Goal: Task Accomplishment & Management: Manage account settings

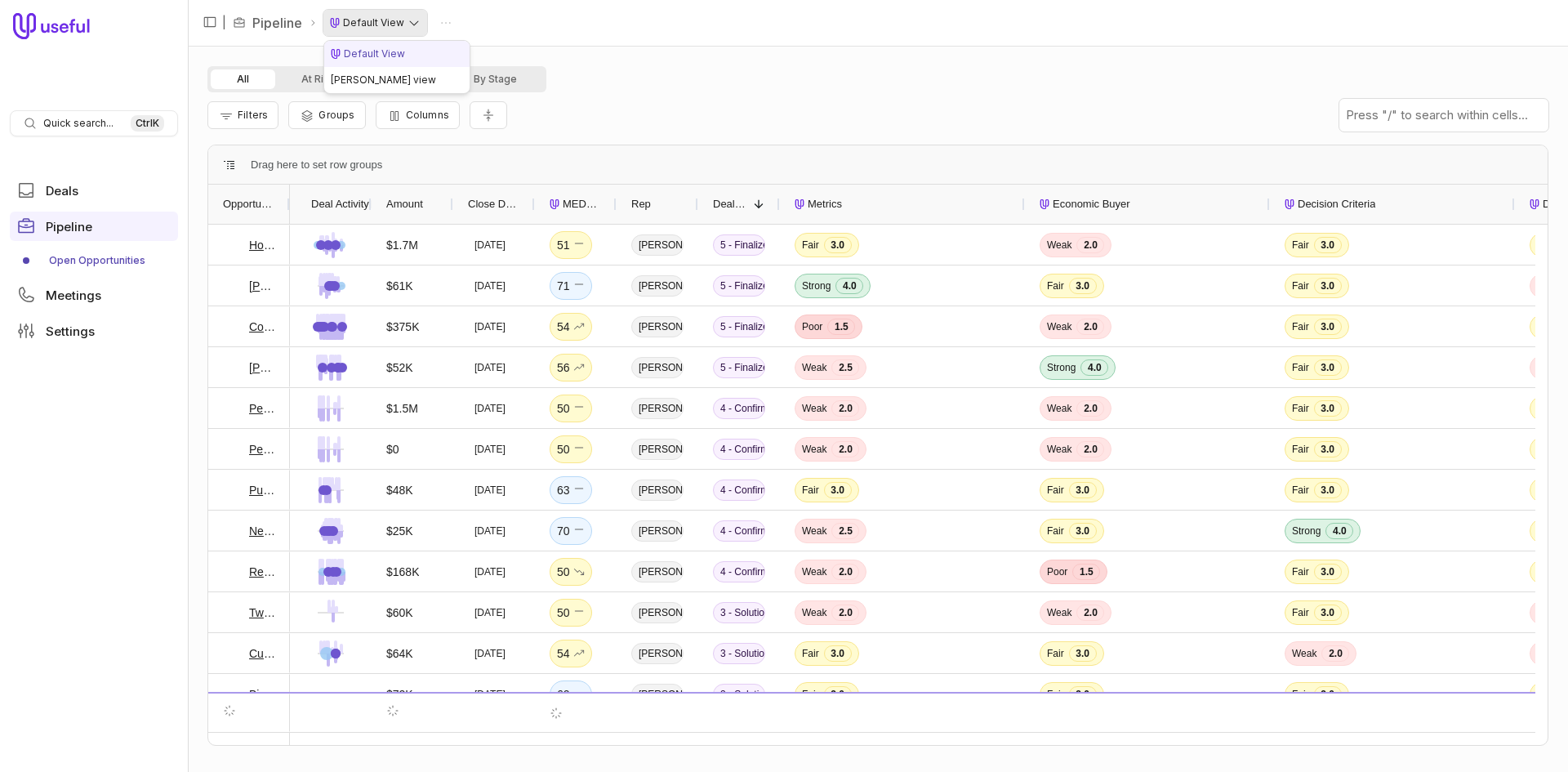
click at [398, 29] on html "Quick search... Ctrl K Deals Pipeline Open Opportunities Meetings Settings | Pi…" at bounding box center [784, 386] width 1568 height 772
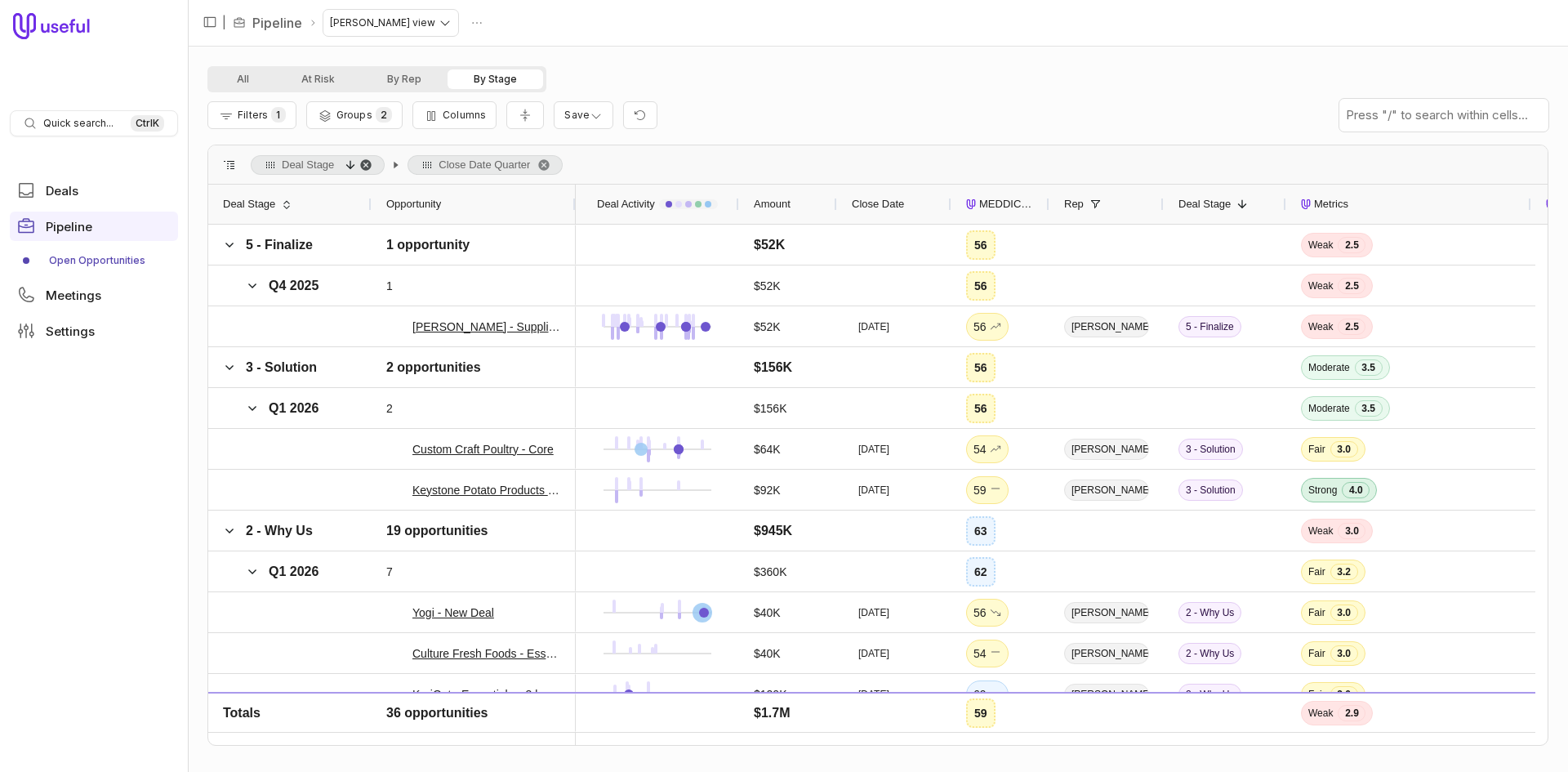
click at [365, 166] on span "Deal Stage, descending. Press ENTER to sort. Press DELETE to remove" at bounding box center [365, 165] width 13 height 13
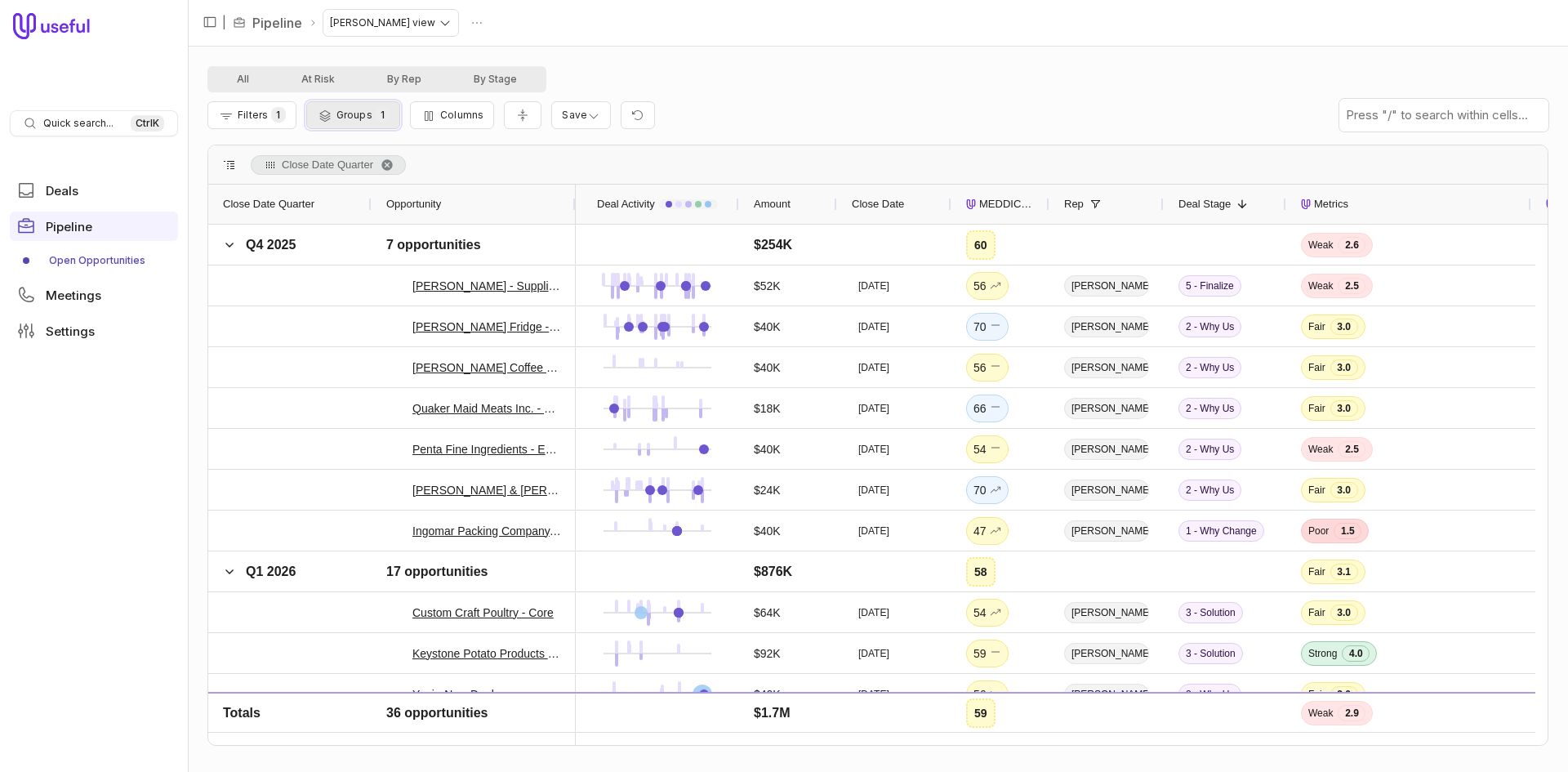
click at [337, 114] on span "Groups" at bounding box center [354, 114] width 36 height 12
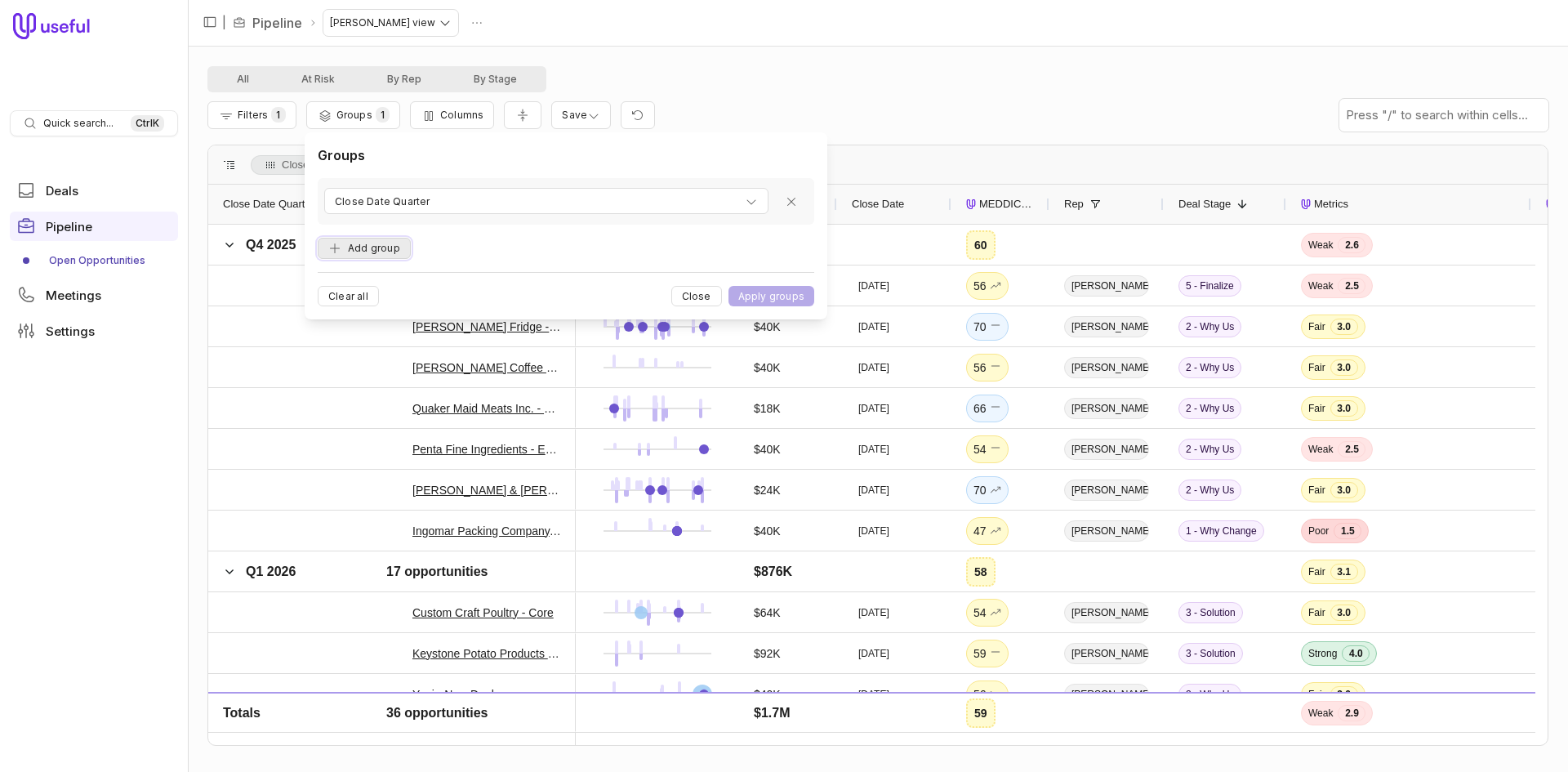
click at [392, 248] on button "Add group" at bounding box center [365, 249] width 93 height 22
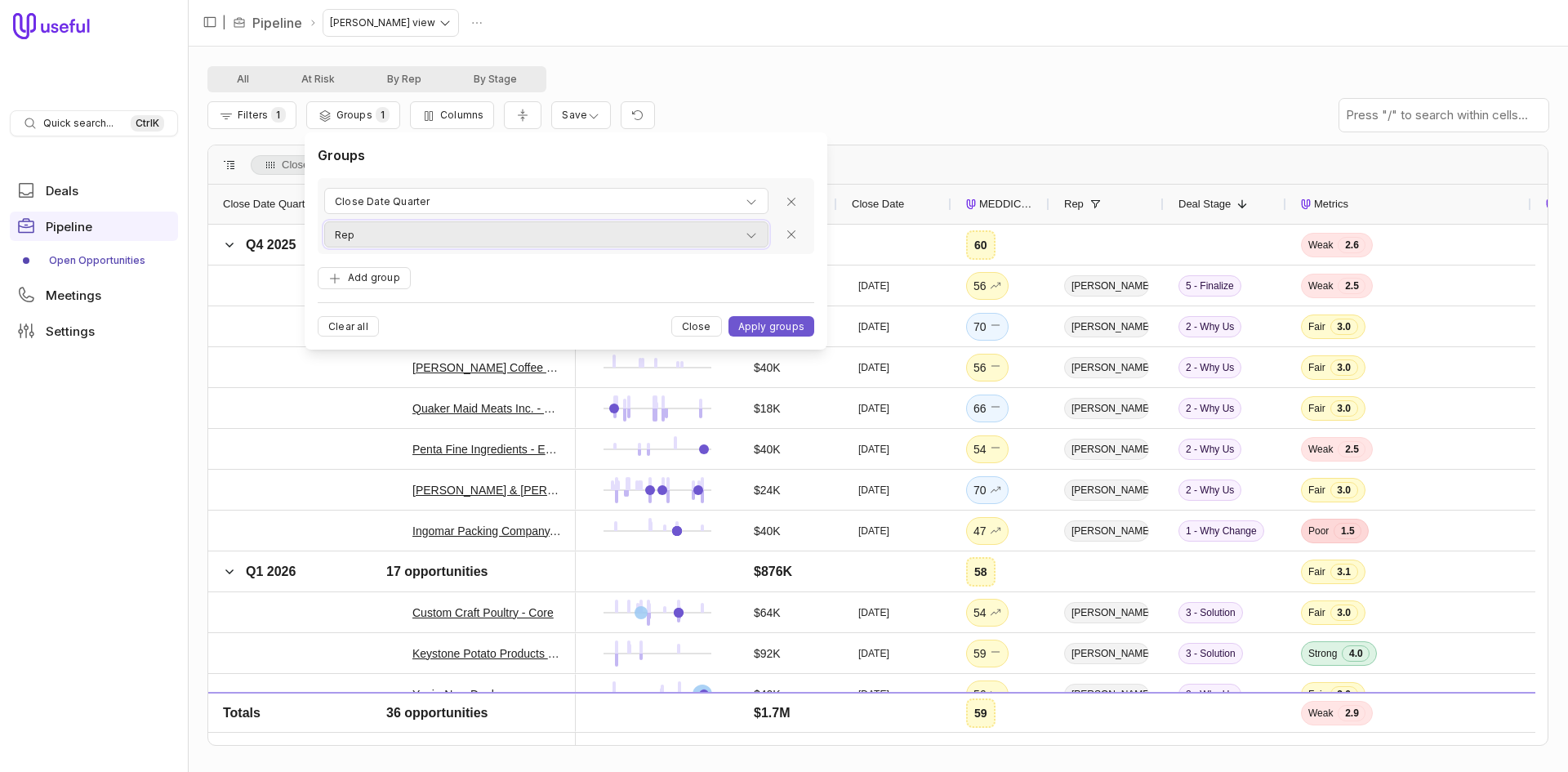
click at [414, 240] on div "Rep" at bounding box center [546, 234] width 423 height 20
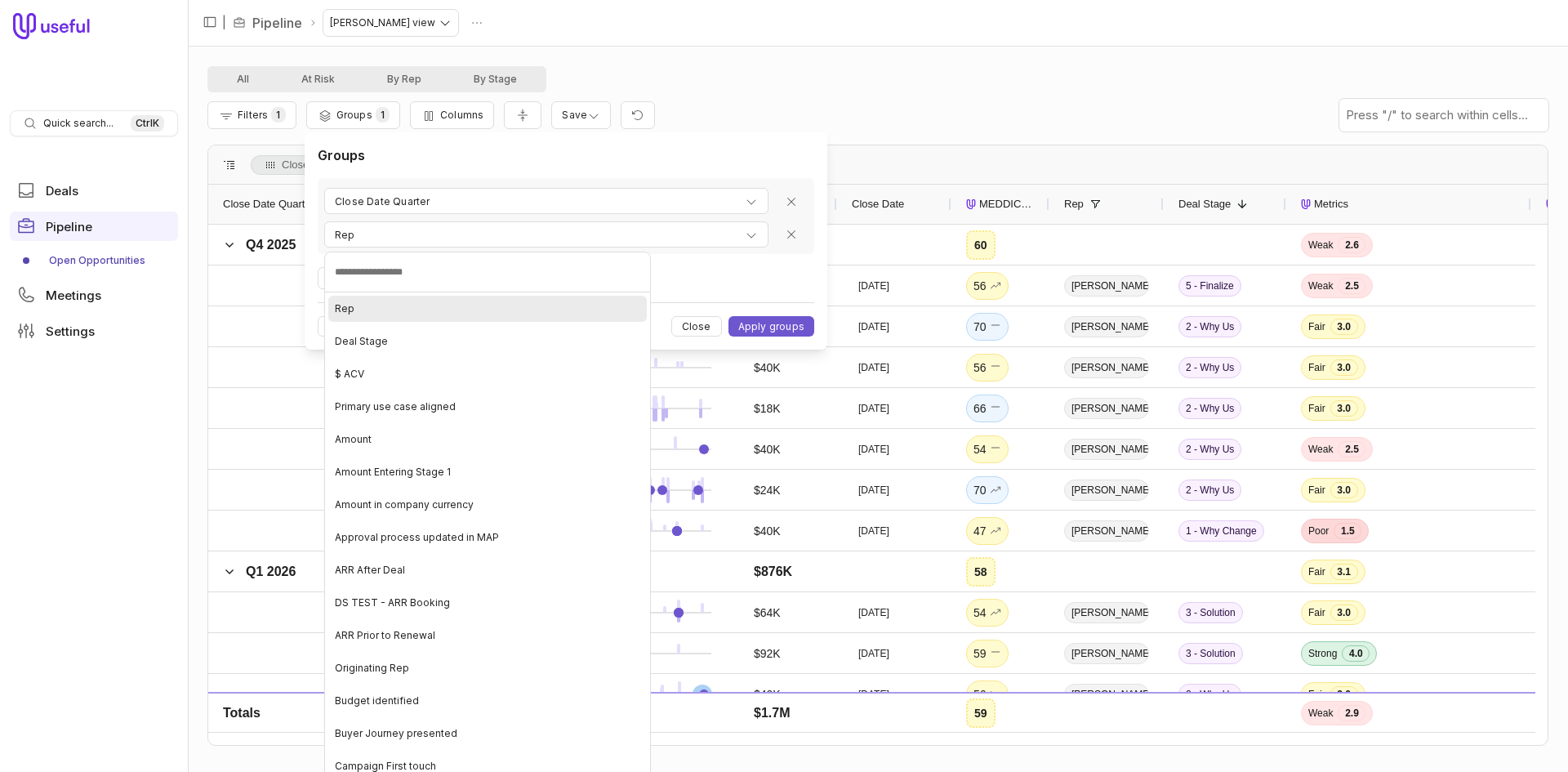
click at [417, 299] on div "Rep" at bounding box center [487, 309] width 318 height 26
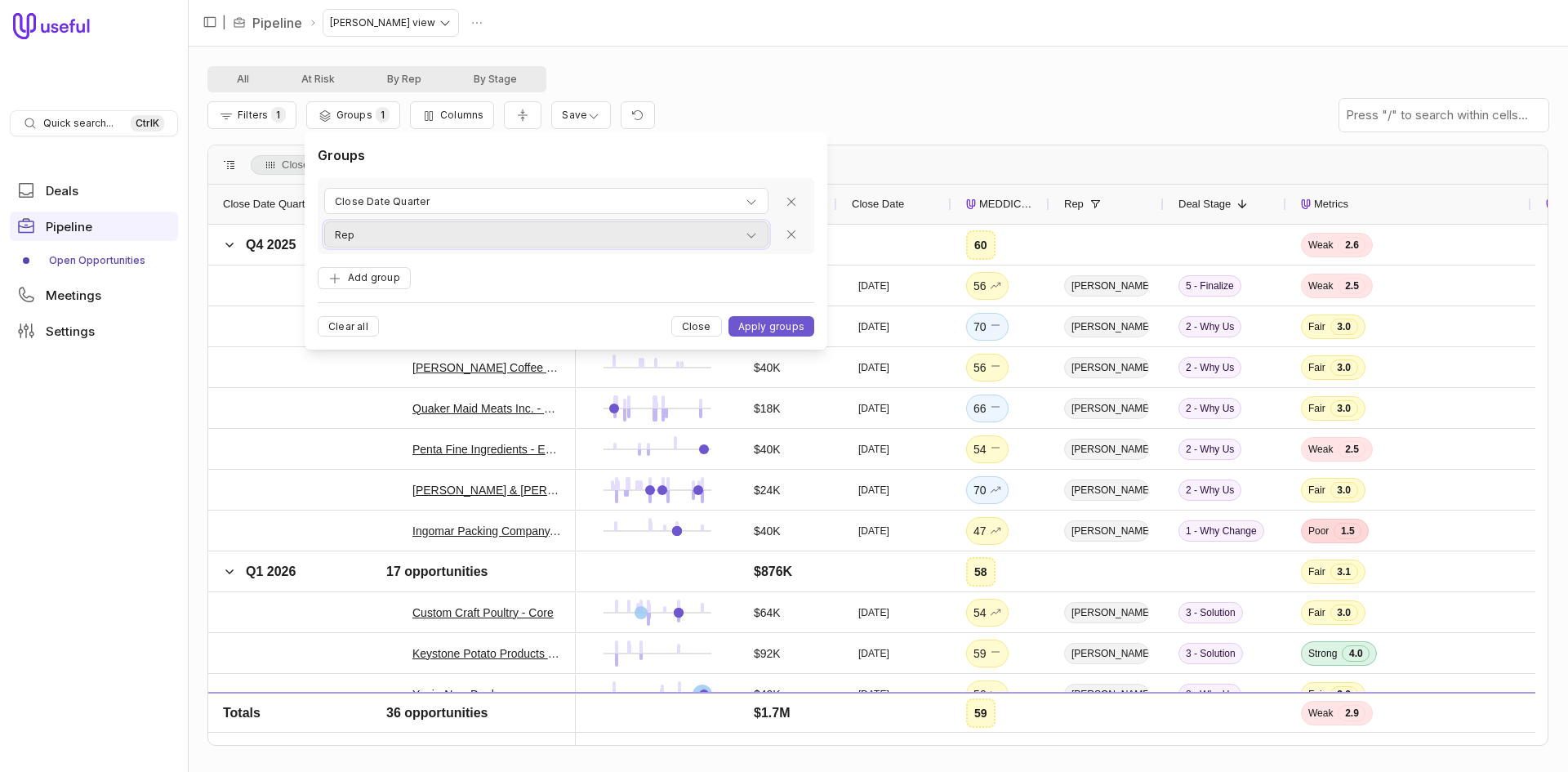
click at [404, 245] on div "Rep" at bounding box center [546, 234] width 423 height 20
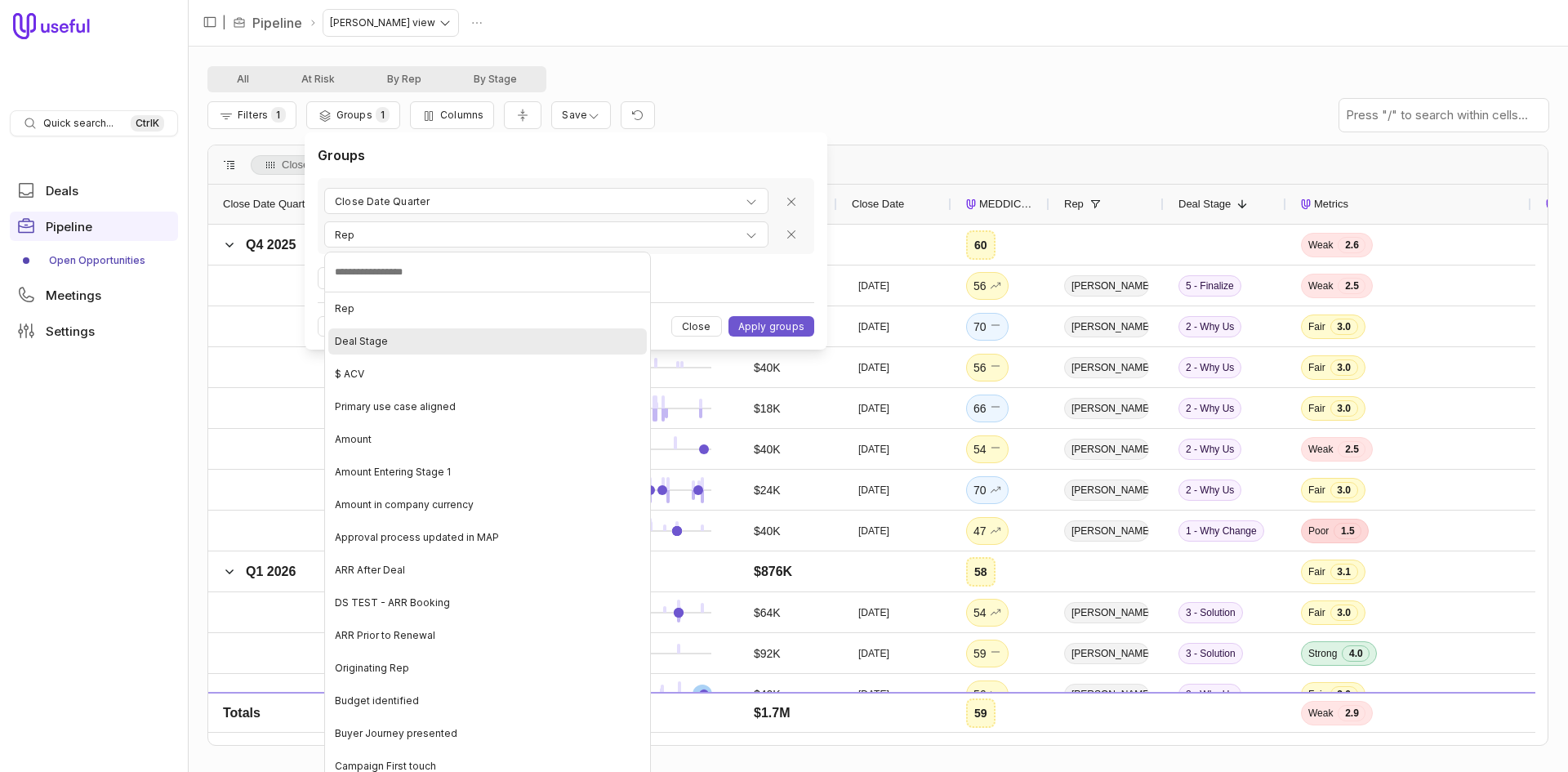
click at [381, 332] on div "Deal Stage" at bounding box center [487, 341] width 318 height 26
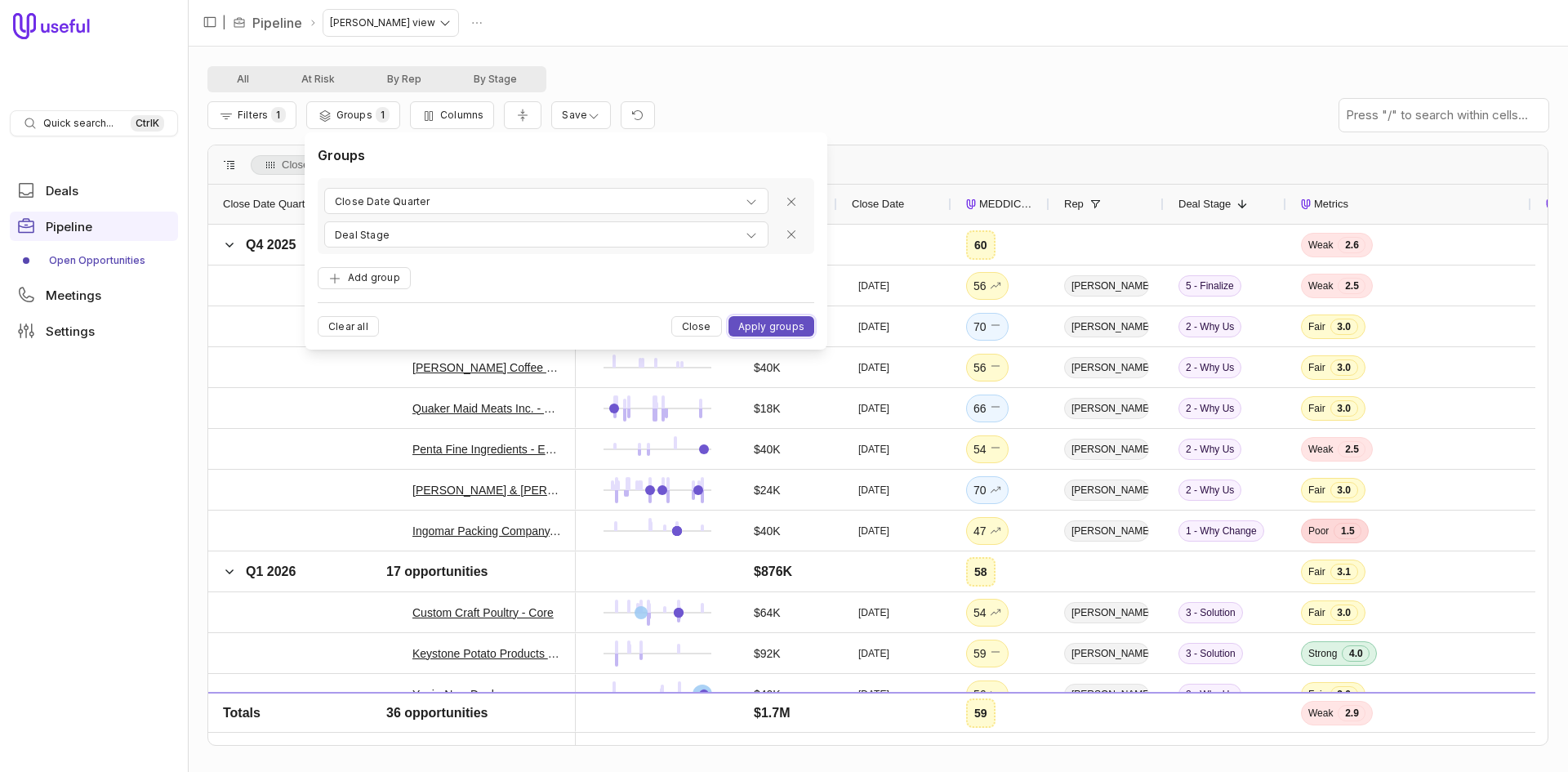
click at [757, 326] on button "Apply groups" at bounding box center [771, 326] width 86 height 20
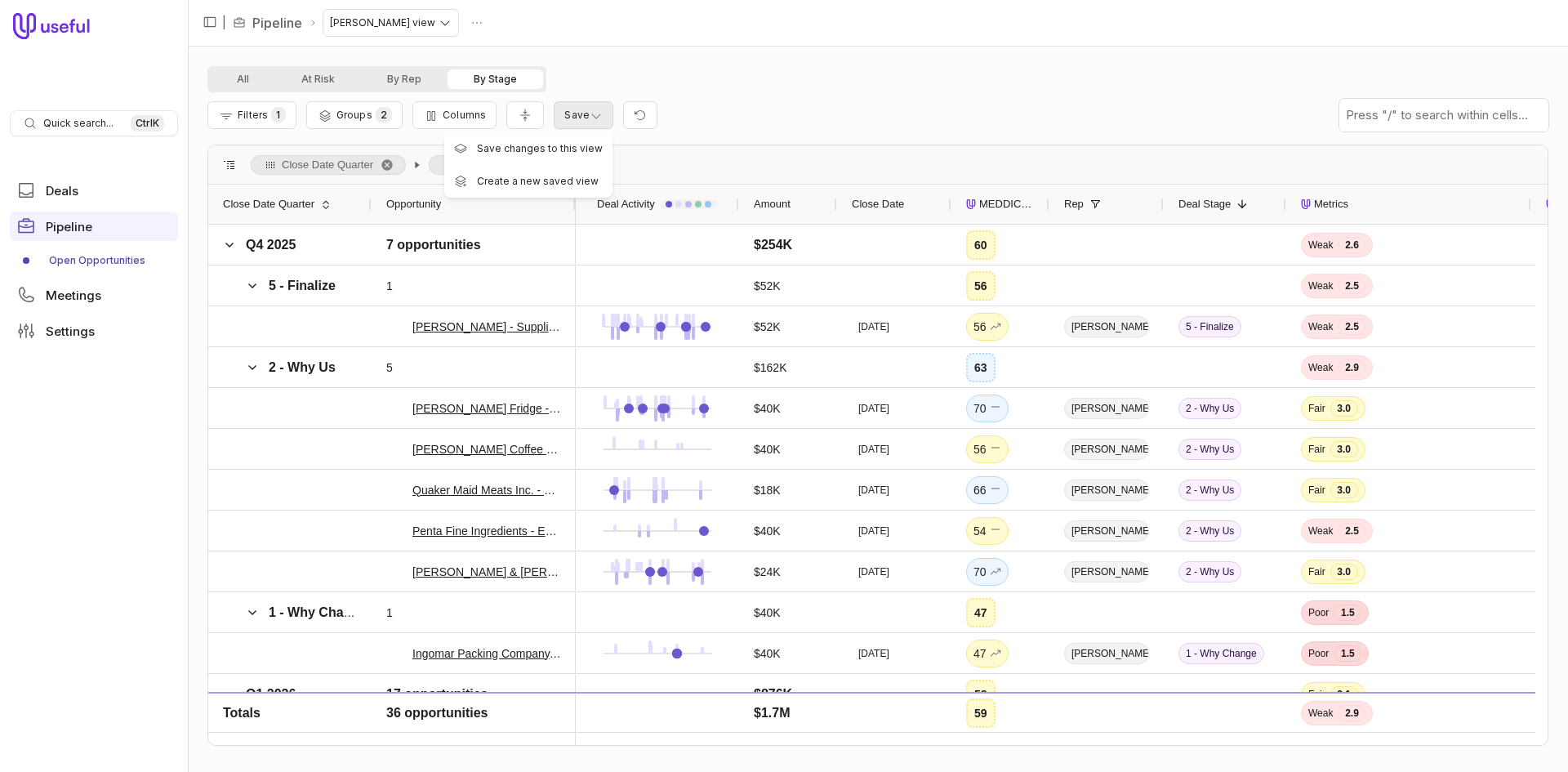
click at [587, 119] on html "Quick search... Ctrl K Deals Pipeline Open Opportunities Meetings Settings | Pi…" at bounding box center [784, 386] width 1568 height 772
click at [573, 146] on span "Save changes to this view" at bounding box center [539, 147] width 126 height 10
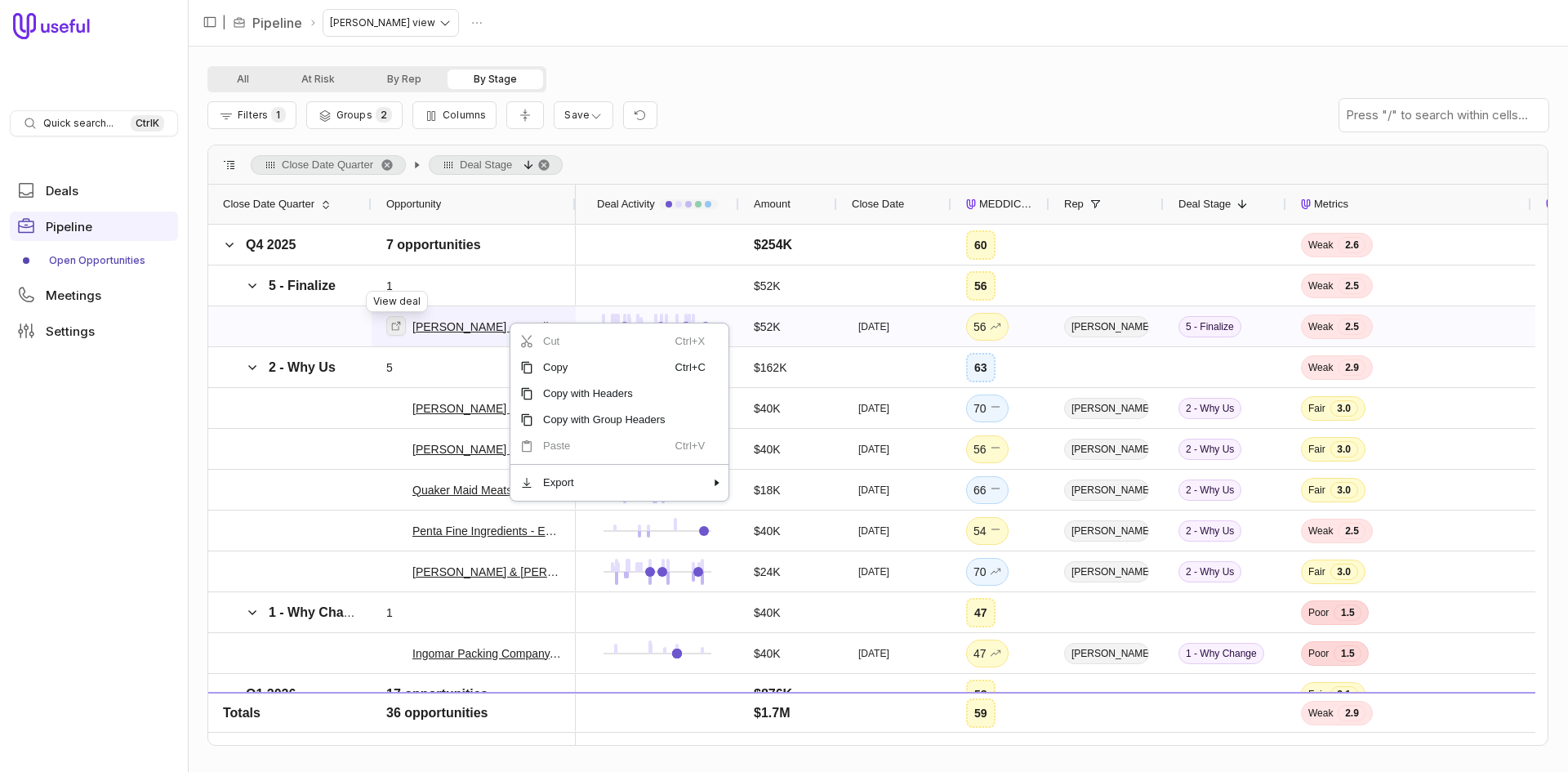
click at [399, 328] on icon at bounding box center [396, 326] width 11 height 11
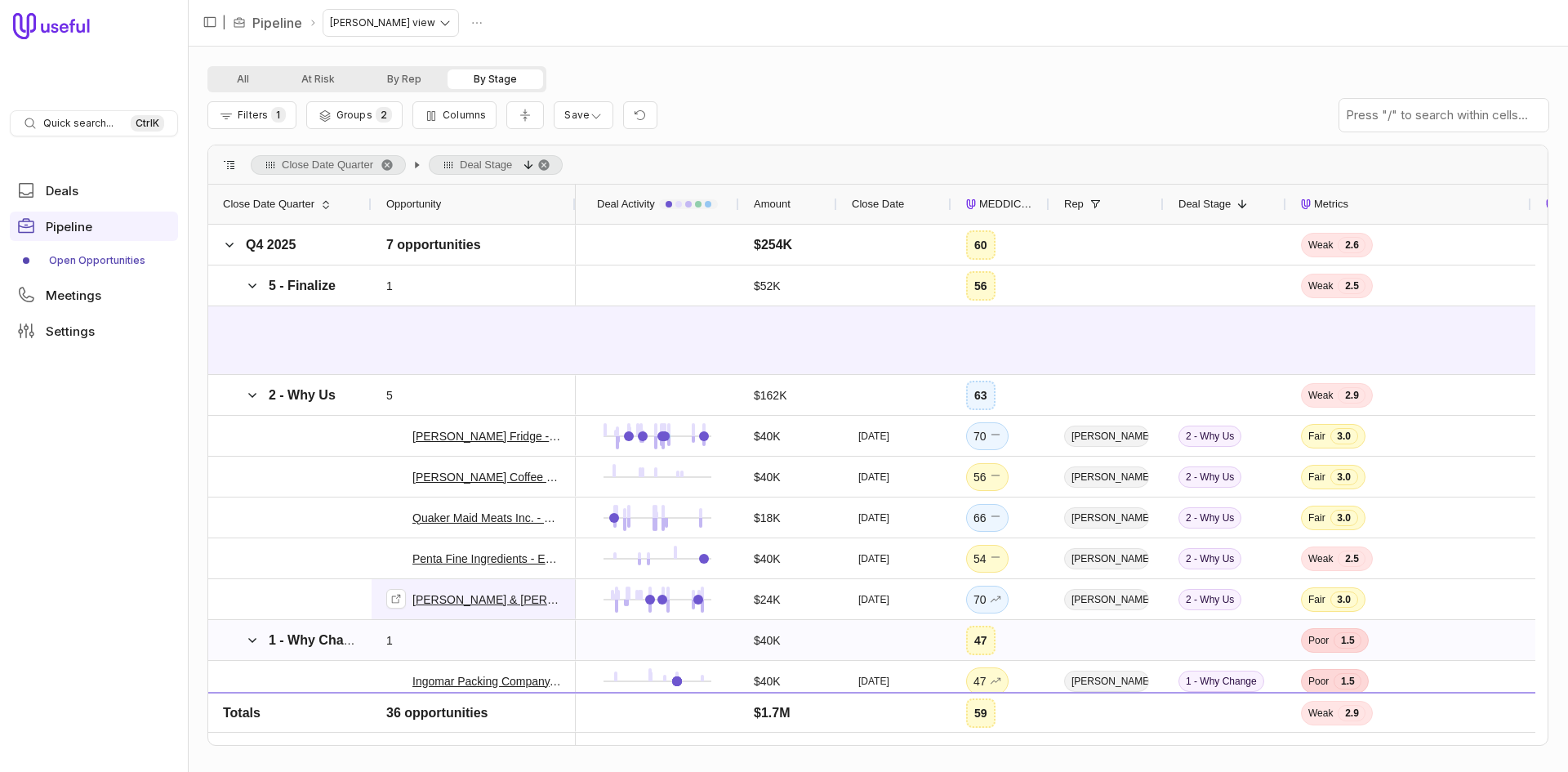
scroll to position [572, 0]
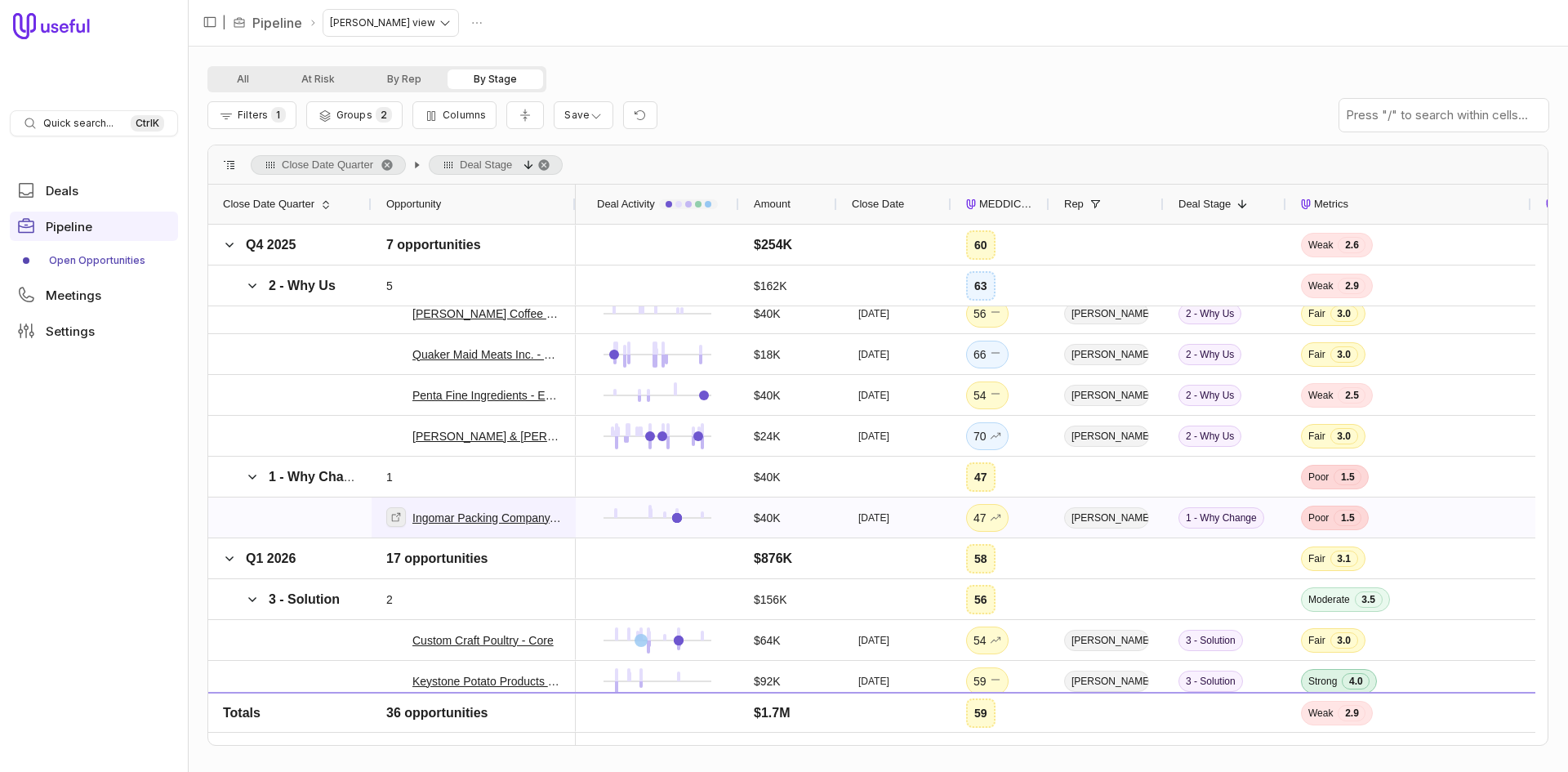
click at [392, 525] on link at bounding box center [395, 516] width 20 height 20
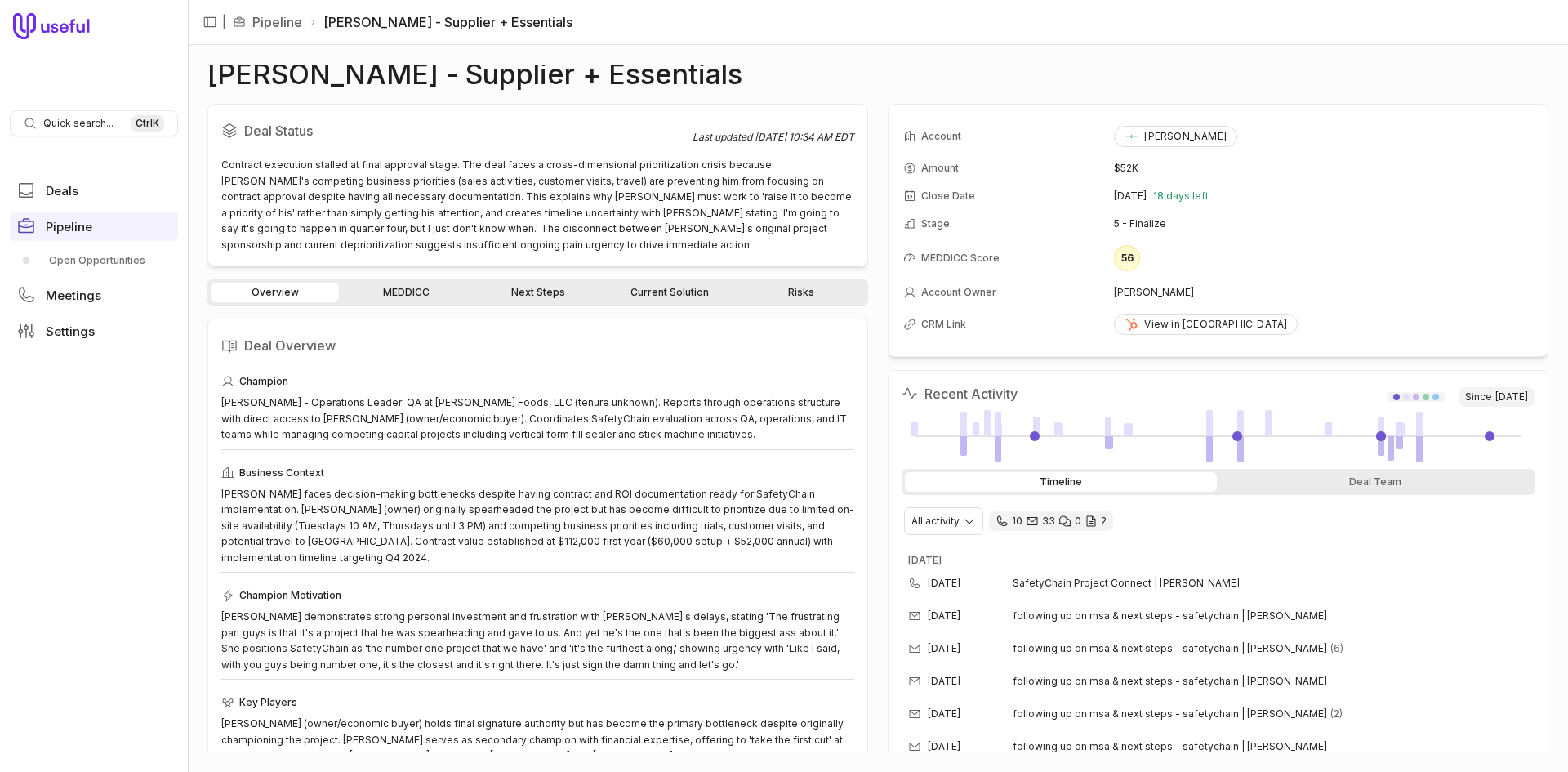
click at [447, 291] on link "MEDDICC" at bounding box center [406, 292] width 128 height 20
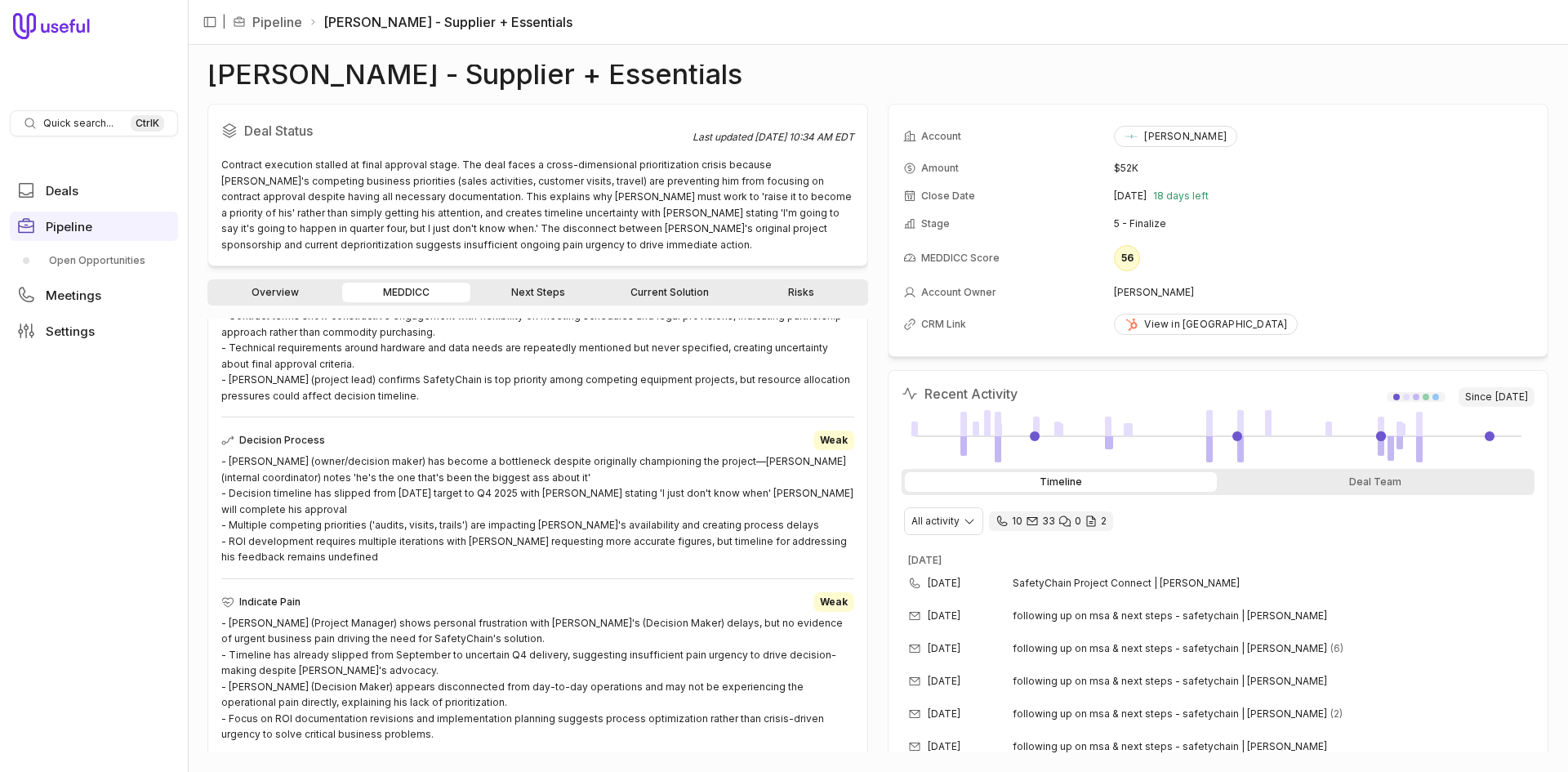
scroll to position [898, 0]
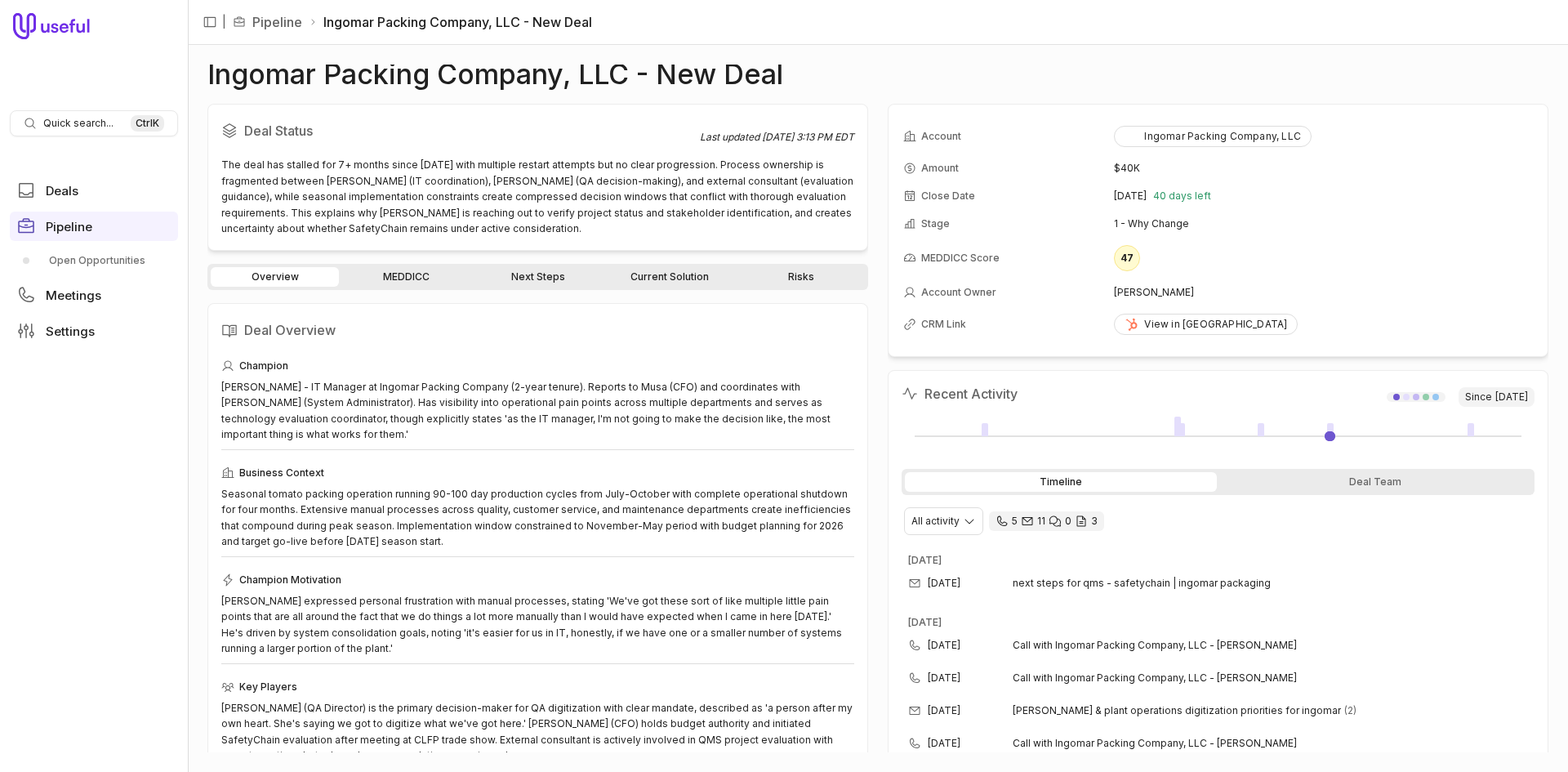
click at [439, 273] on link "MEDDICC" at bounding box center [406, 276] width 128 height 20
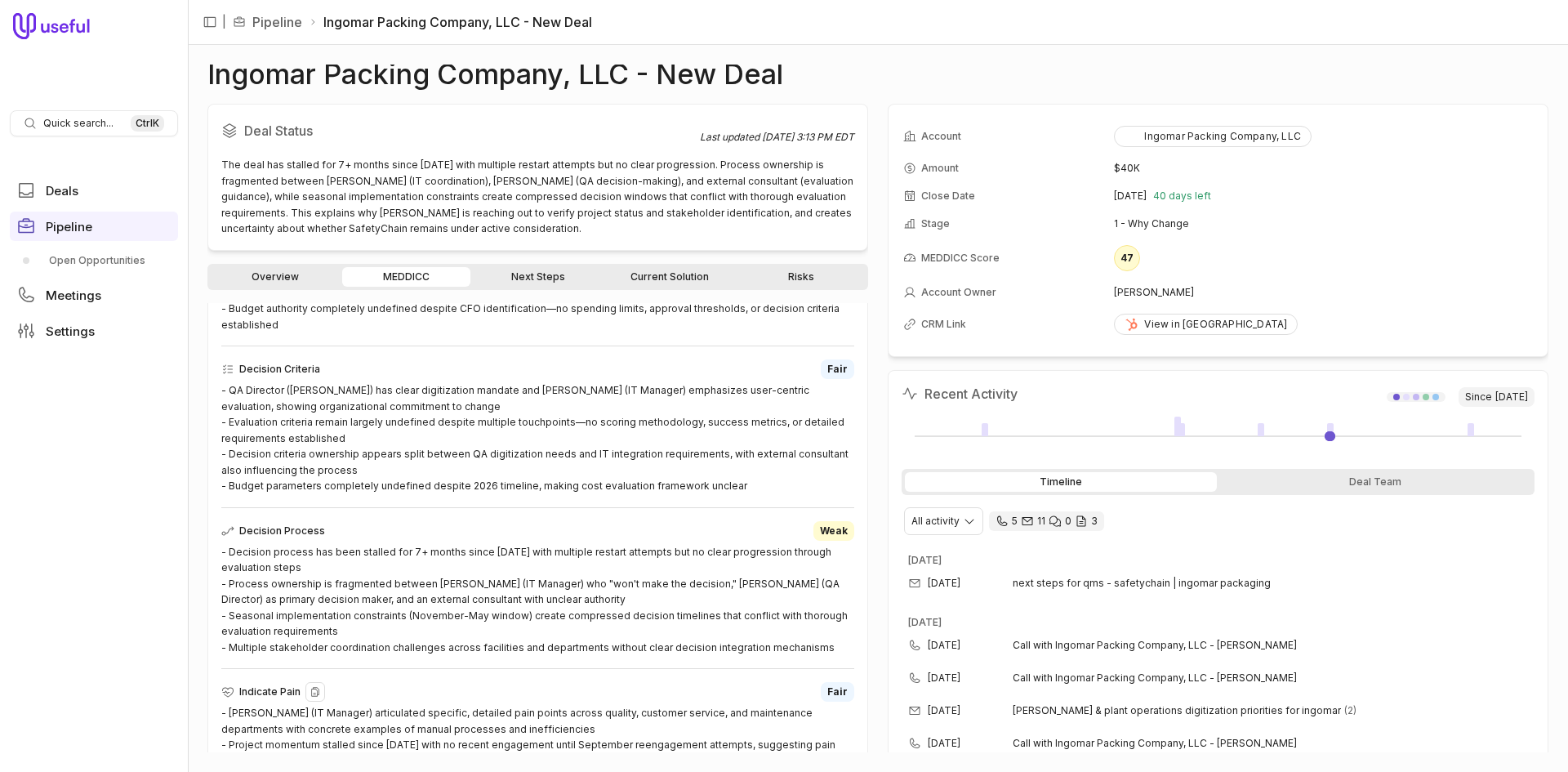
scroll to position [778, 0]
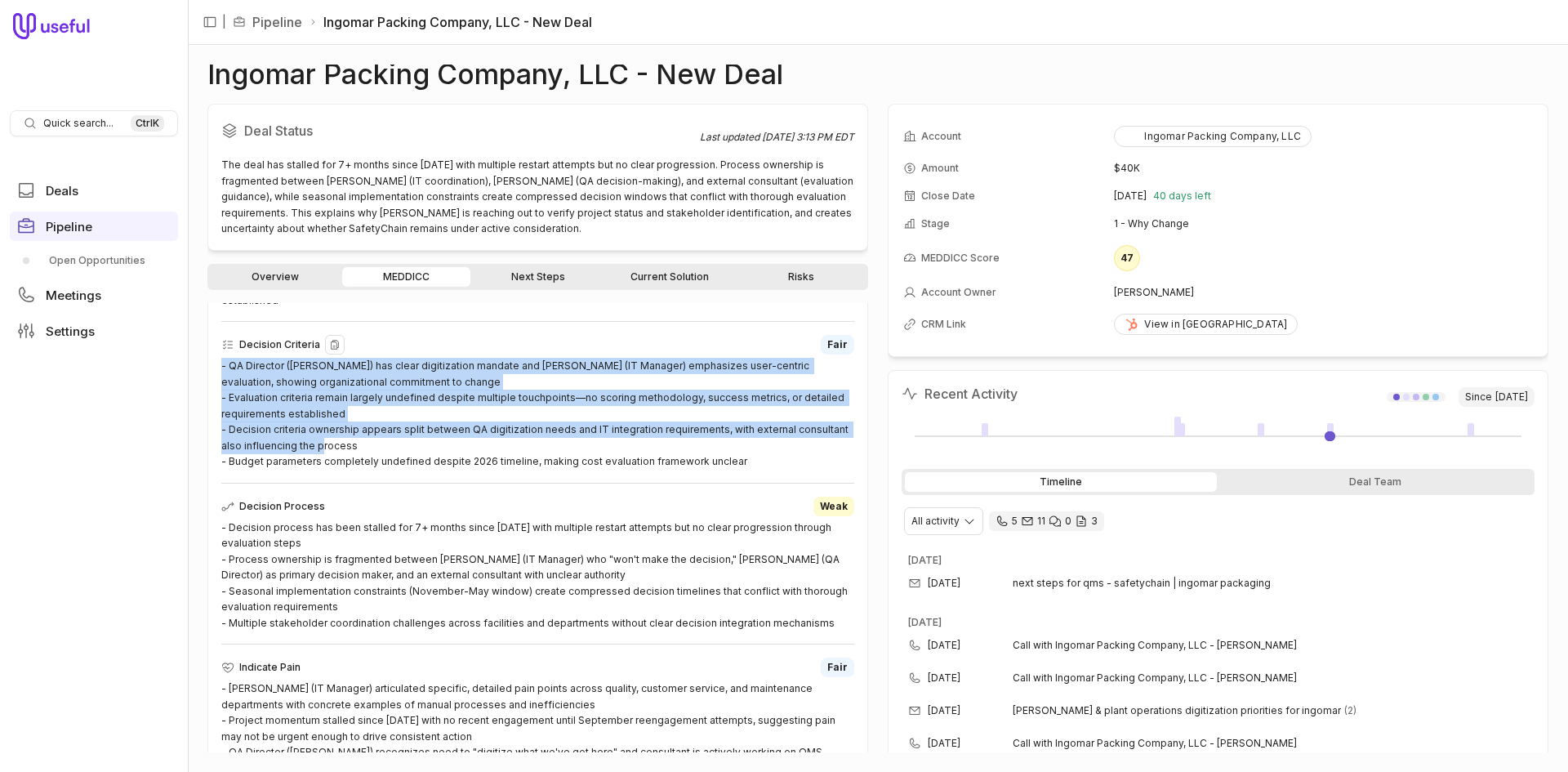
drag, startPoint x: 221, startPoint y: 366, endPoint x: 762, endPoint y: 449, distance: 547.3
click at [762, 449] on div "- QA Director (Gabriella) has clear digitization mandate and Allan White (IT Ma…" at bounding box center [538, 414] width 633 height 112
click at [269, 437] on div "- QA Director (Gabriella) has clear digitization mandate and Allan White (IT Ma…" at bounding box center [538, 414] width 633 height 112
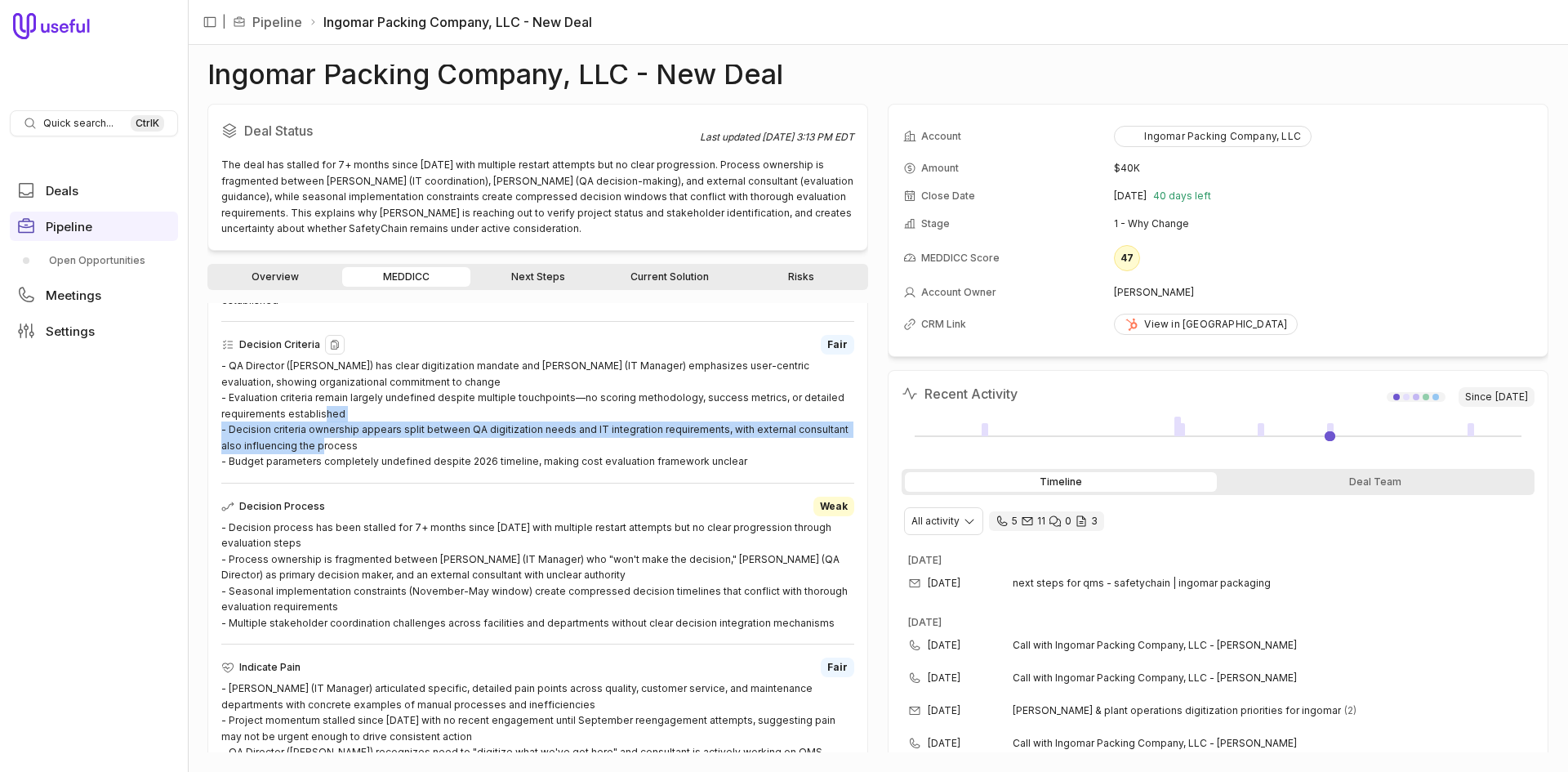
drag, startPoint x: 232, startPoint y: 430, endPoint x: 398, endPoint y: 448, distance: 167.0
click at [398, 448] on div "- QA Director (Gabriella) has clear digitization mandate and Allan White (IT Ma…" at bounding box center [538, 414] width 633 height 112
copy div "Decision criteria ownership appears split between QA digitization needs and IT …"
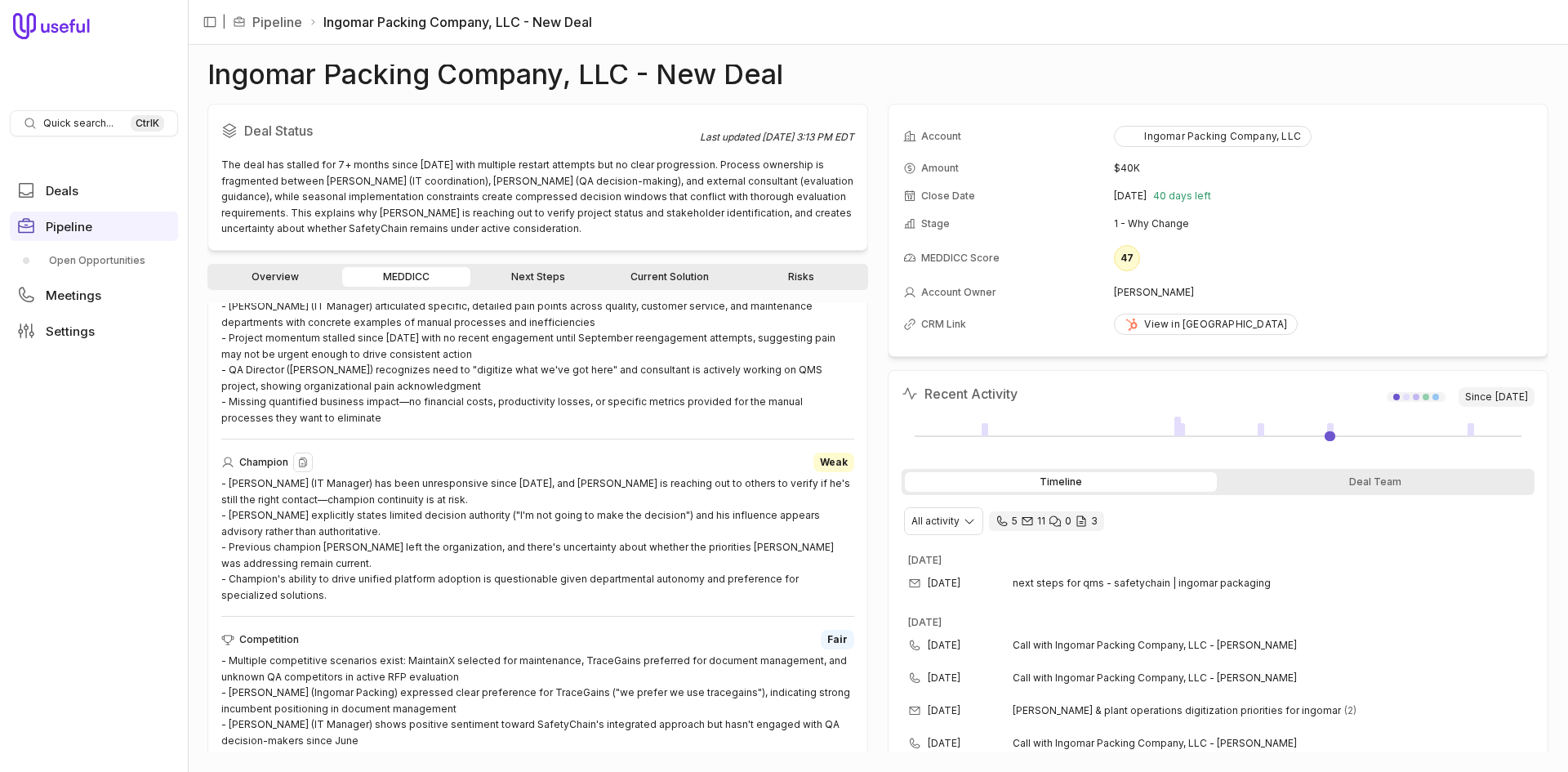
scroll to position [1185, 0]
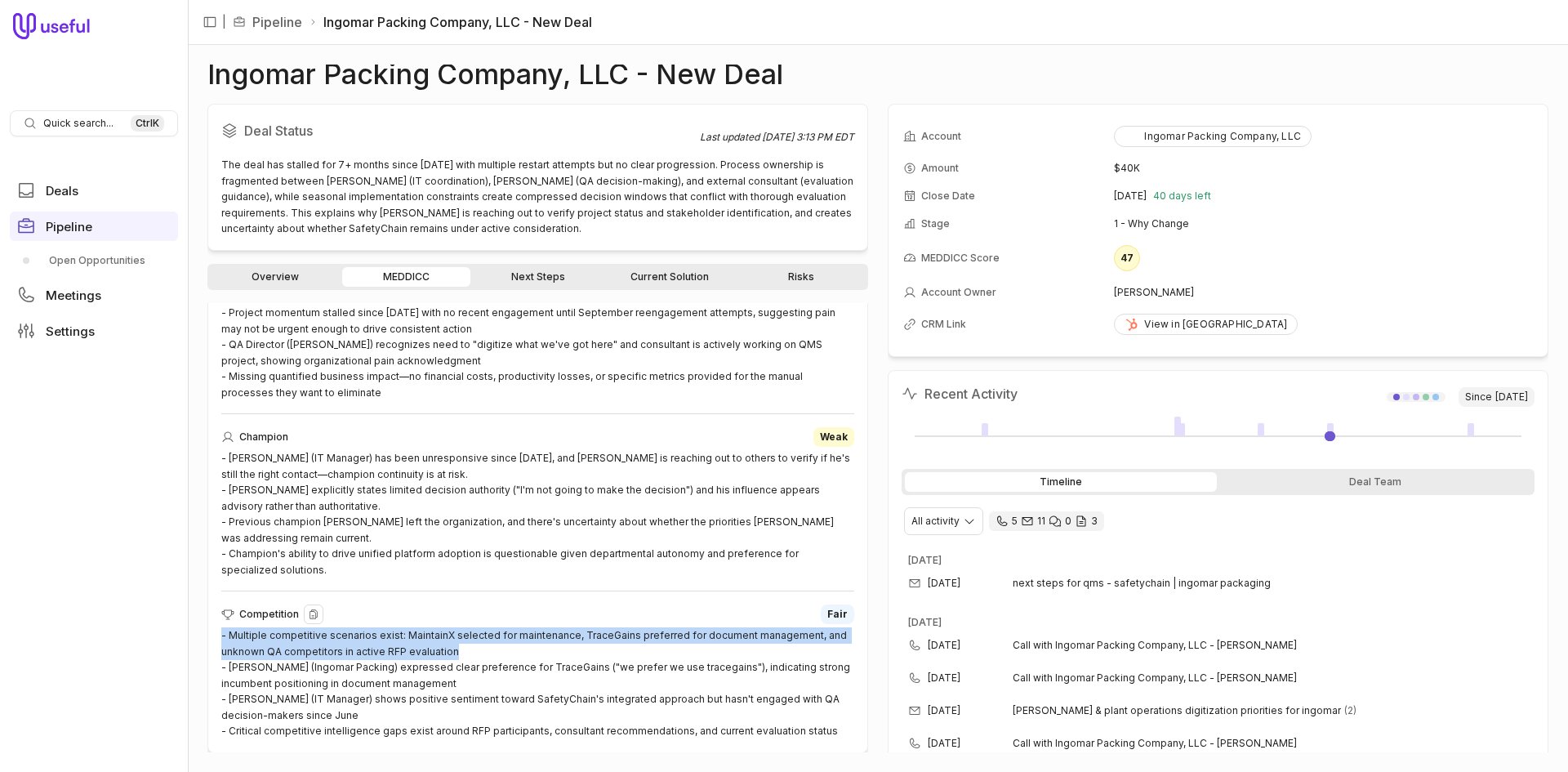
drag, startPoint x: 458, startPoint y: 648, endPoint x: 223, endPoint y: 638, distance: 235.2
click at [223, 638] on div "- Multiple competitive scenarios exist: MaintainX selected for maintenance, Tra…" at bounding box center [538, 683] width 633 height 112
copy div "- Multiple competitive scenarios exist: MaintainX selected for maintenance, Tra…"
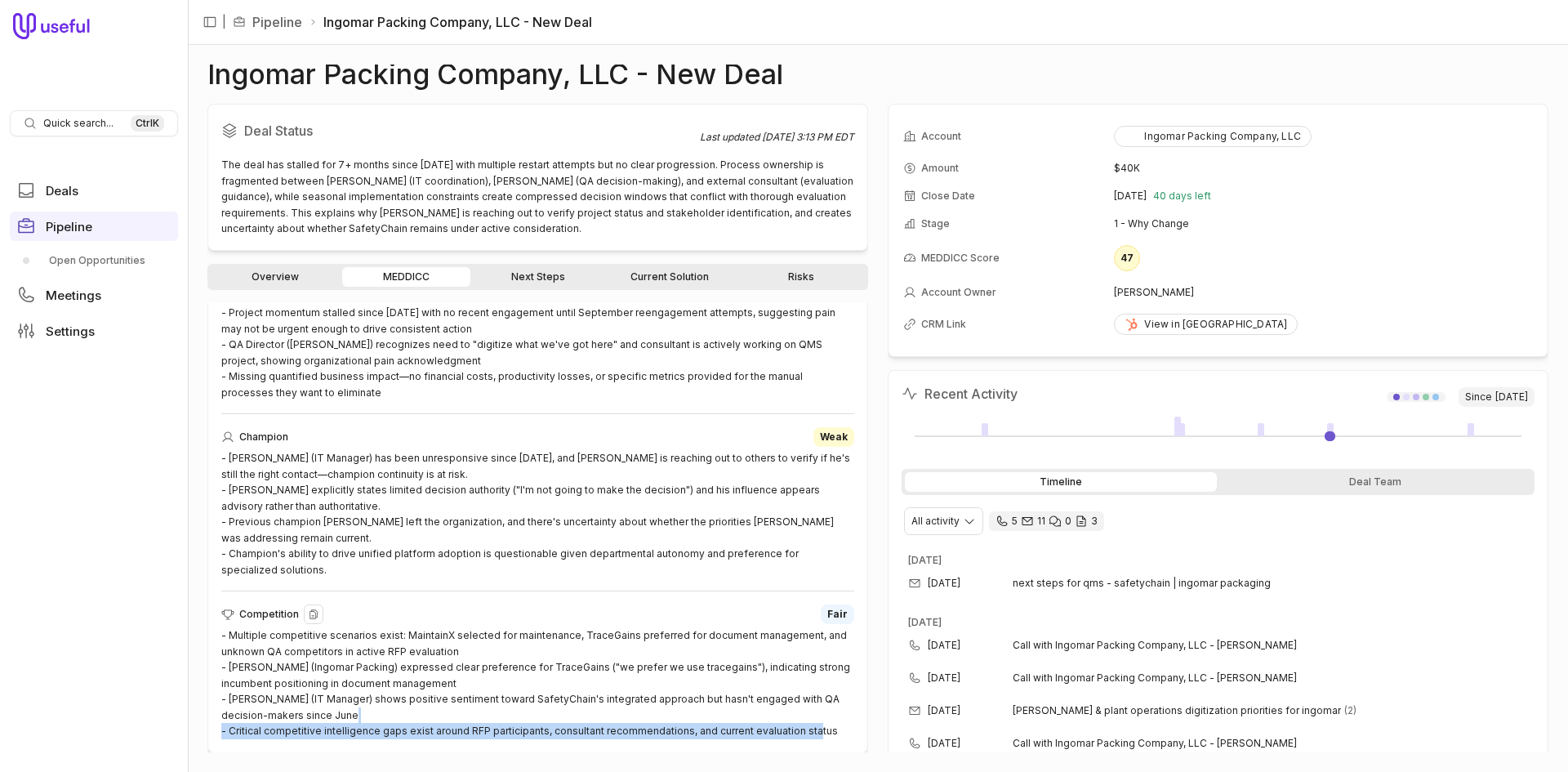
drag, startPoint x: 230, startPoint y: 733, endPoint x: 828, endPoint y: 737, distance: 598.0
click at [828, 737] on div "- Multiple competitive scenarios exist: MaintainX selected for maintenance, Tra…" at bounding box center [538, 683] width 633 height 112
copy div "Critical competitive intelligence gaps exist around RFP participants, consultan…"
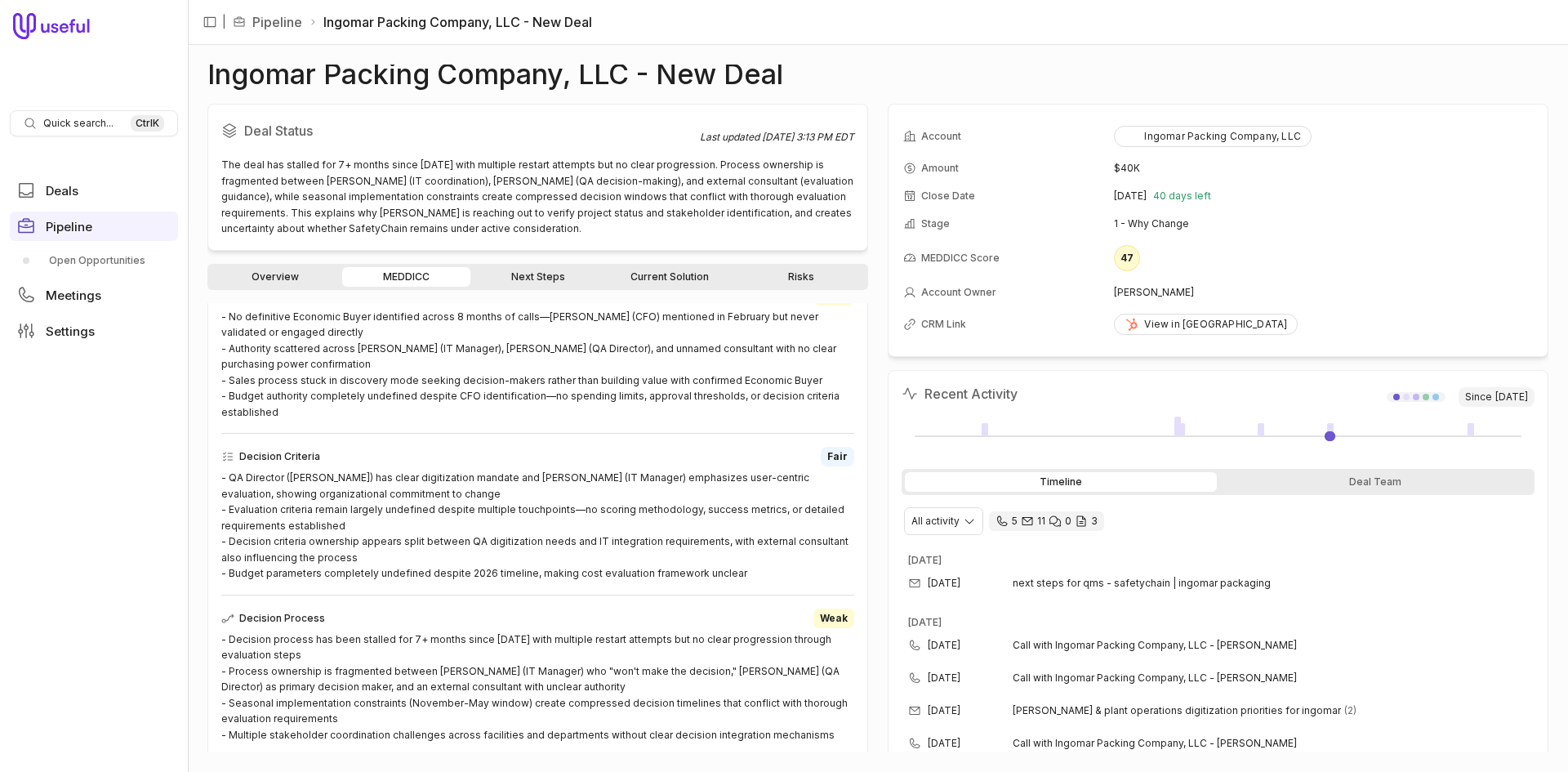
scroll to position [695, 0]
